Goal: Transaction & Acquisition: Purchase product/service

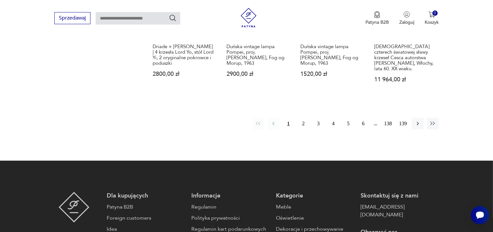
scroll to position [613, 0]
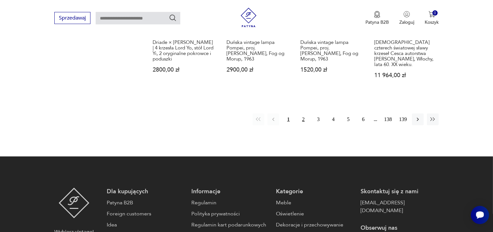
click at [302, 114] on button "2" at bounding box center [303, 120] width 12 height 12
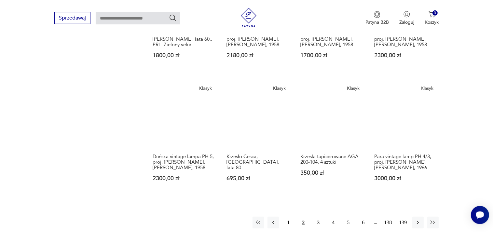
scroll to position [515, 0]
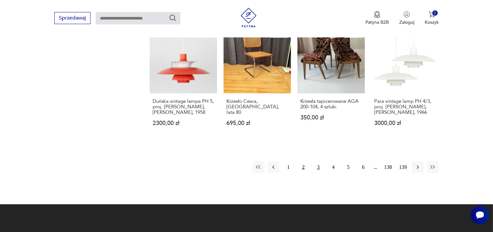
click at [318, 161] on button "3" at bounding box center [318, 167] width 12 height 12
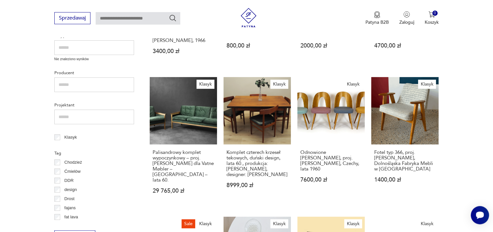
scroll to position [50, 0]
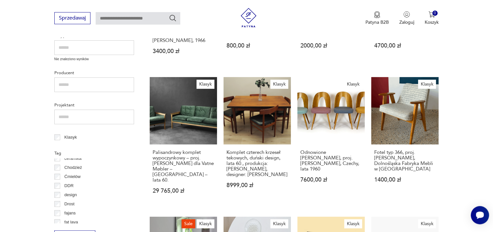
click at [76, 168] on p "Chodzież" at bounding box center [73, 167] width 18 height 7
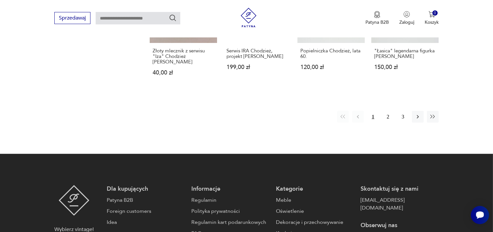
scroll to position [574, 0]
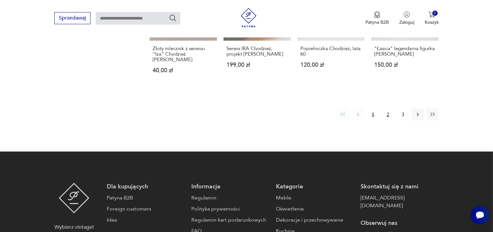
click at [389, 108] on button "2" at bounding box center [388, 114] width 12 height 12
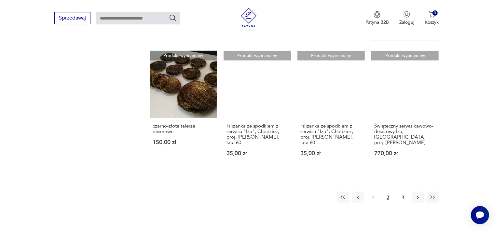
scroll to position [505, 0]
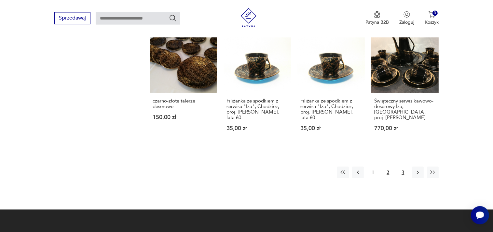
click at [403, 166] on button "3" at bounding box center [403, 172] width 12 height 12
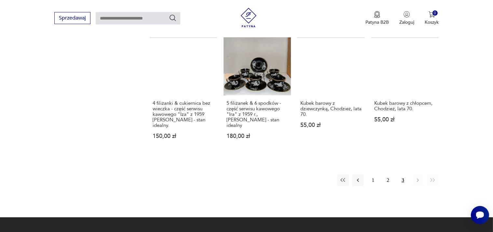
scroll to position [574, 0]
